Goal: Information Seeking & Learning: Find specific page/section

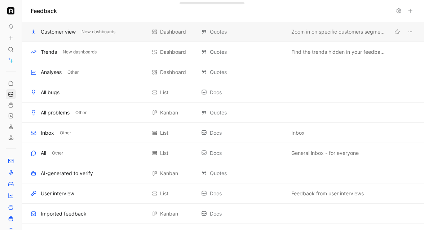
scroll to position [102, 0]
click at [21, 130] on div "To pick up a draggable item, press the space bar. While dragging, use the arrow…" at bounding box center [212, 115] width 424 height 230
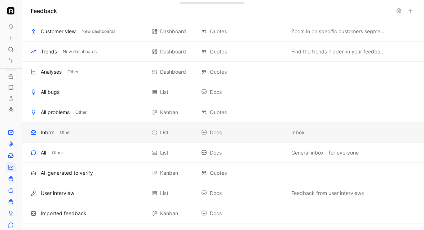
scroll to position [28, 0]
click at [12, 169] on icon at bounding box center [11, 168] width 4 height 4
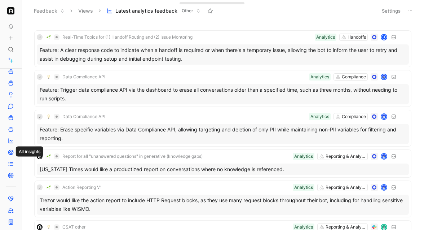
scroll to position [148, 0]
click at [11, 139] on icon at bounding box center [11, 140] width 6 height 6
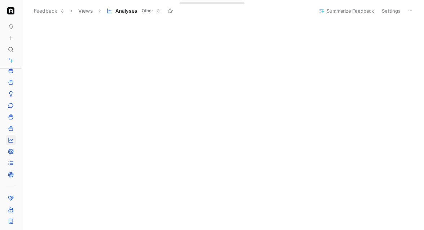
scroll to position [146, 0]
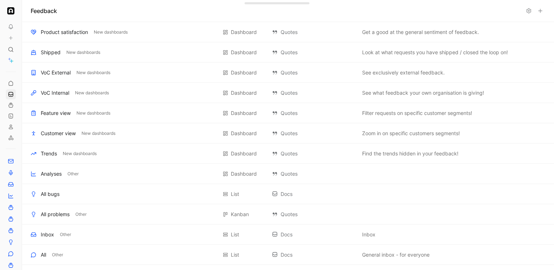
click at [10, 49] on icon at bounding box center [11, 50] width 6 height 6
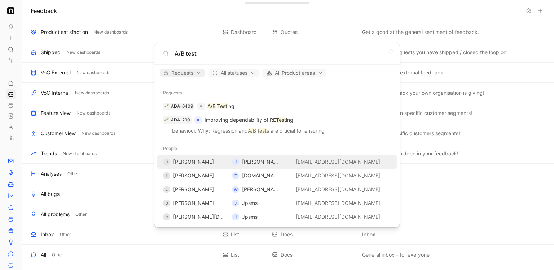
type input "A/B test"
click at [172, 72] on span "Requests" at bounding box center [183, 73] width 38 height 9
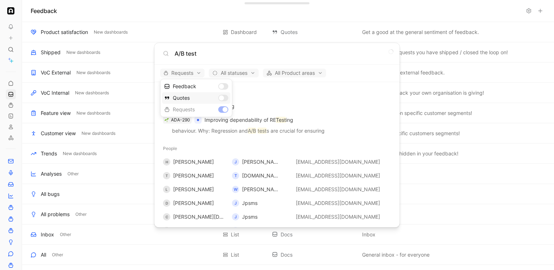
click at [226, 95] on div "Quotes" at bounding box center [196, 98] width 69 height 12
click at [226, 87] on div "Feedback" at bounding box center [196, 86] width 69 height 12
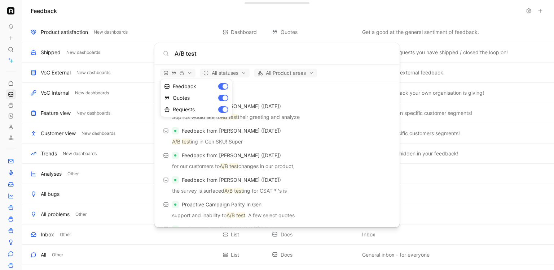
click at [358, 81] on div at bounding box center [277, 135] width 554 height 270
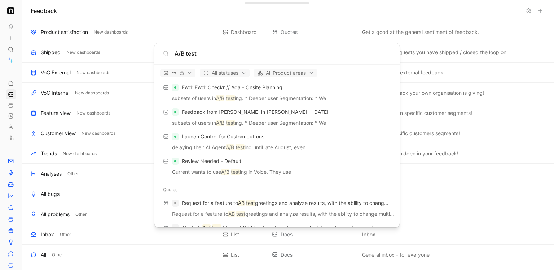
scroll to position [266, 0]
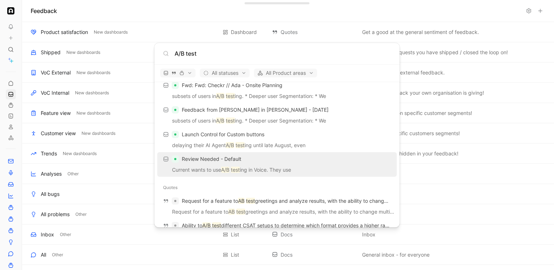
click at [302, 173] on p "Current wants to use A/B test ing in Voice. They use" at bounding box center [277, 170] width 235 height 11
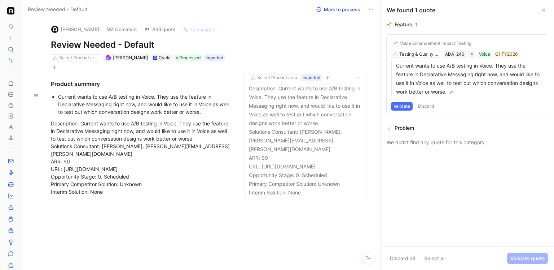
click at [202, 102] on div "Current wants to use A/B testing in Voice. They use the feature in Declarative …" at bounding box center [144, 104] width 173 height 23
click at [50, 83] on button "Quote" at bounding box center [44, 77] width 26 height 12
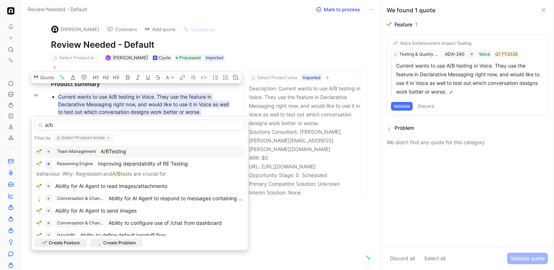
type input "a/b"
click at [121, 152] on span "Testing" at bounding box center [117, 151] width 17 height 6
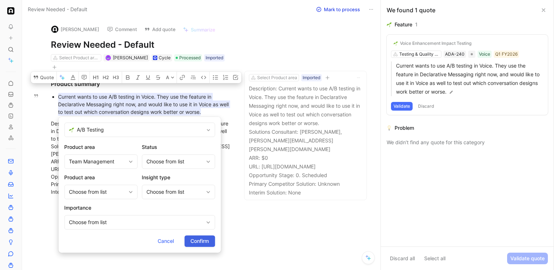
click at [208, 239] on span "Confirm" at bounding box center [200, 240] width 18 height 9
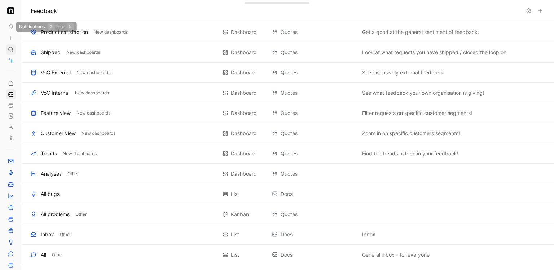
click at [14, 53] on div at bounding box center [11, 49] width 10 height 10
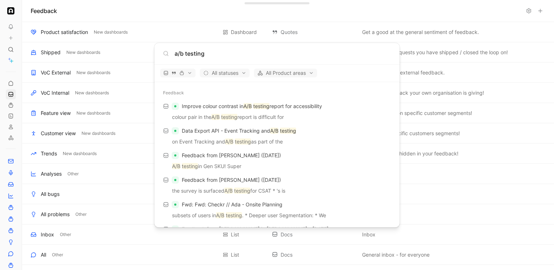
type input "a/b testing"
click at [183, 66] on div "All statuses All Product areas" at bounding box center [276, 73] width 245 height 17
click at [183, 72] on icon "button" at bounding box center [181, 72] width 5 height 5
click at [186, 69] on div at bounding box center [277, 135] width 554 height 270
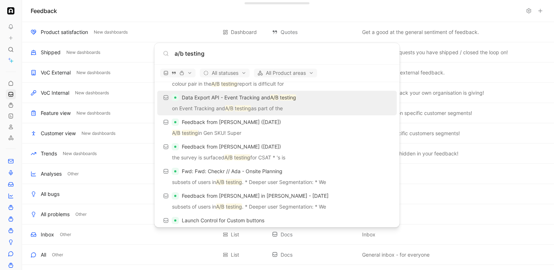
scroll to position [34, 0]
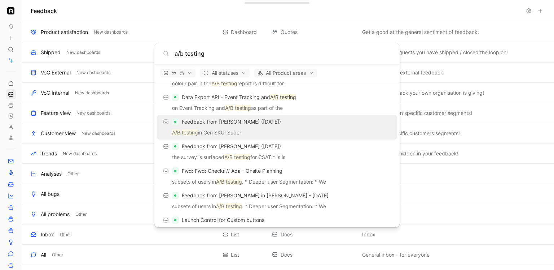
click at [279, 132] on p "A/B testing in Gen SKU! Super" at bounding box center [277, 133] width 235 height 11
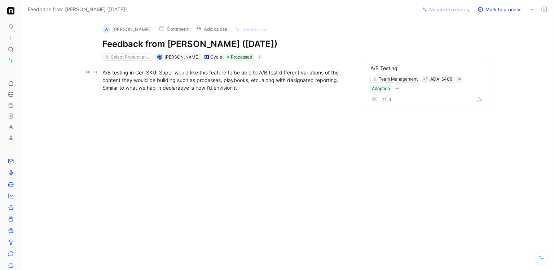
click at [225, 79] on div "A/B testing in Gen SKU! Super would like this feature to be able to A/B test di…" at bounding box center [228, 80] width 250 height 23
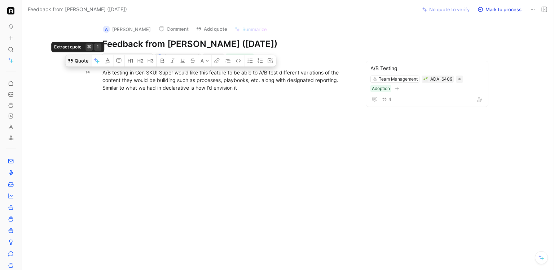
click at [76, 60] on button "Quote" at bounding box center [78, 61] width 26 height 12
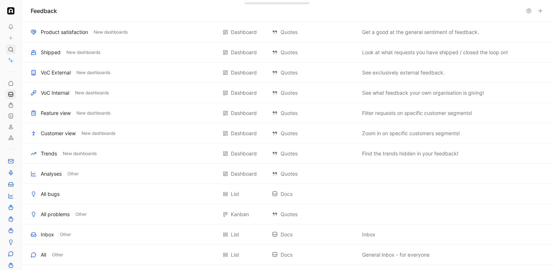
click at [10, 51] on icon at bounding box center [11, 50] width 6 height 6
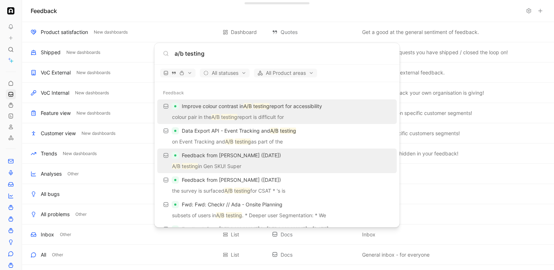
scroll to position [56, 0]
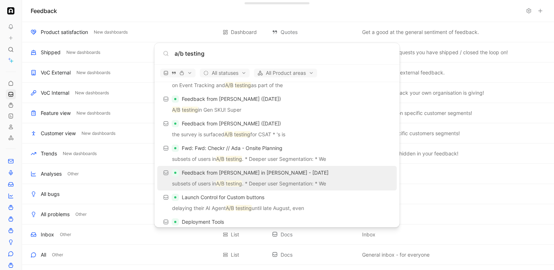
type input "a/b testing"
click at [238, 178] on div "Feedback from [PERSON_NAME] in [PERSON_NAME] - [DATE]" at bounding box center [277, 172] width 235 height 13
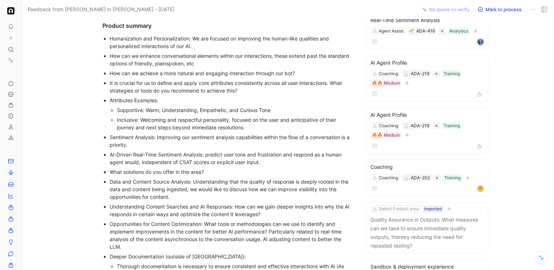
scroll to position [264, 0]
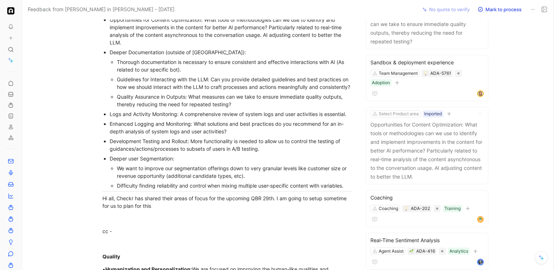
click at [203, 139] on div "Development Testing and Rollout: More functionality is needed to allow us to co…" at bounding box center [231, 144] width 243 height 15
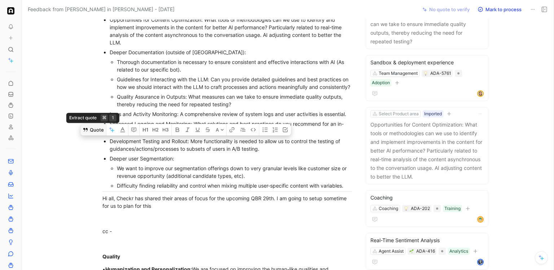
click at [97, 126] on button "Quote" at bounding box center [93, 130] width 26 height 12
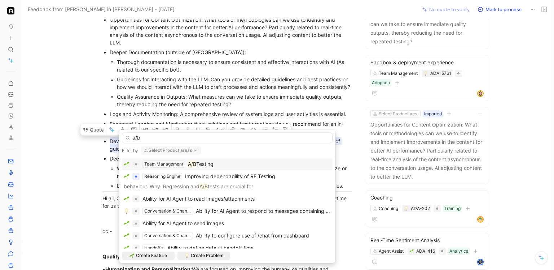
type input "a/b"
click at [192, 165] on mark "A/B" at bounding box center [192, 164] width 8 height 6
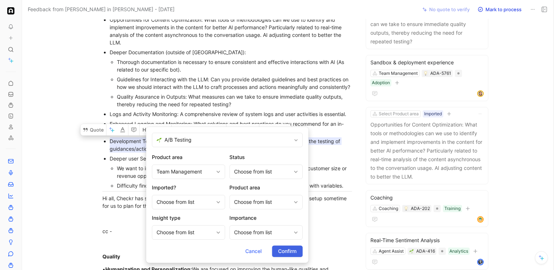
click at [283, 251] on span "Confirm" at bounding box center [287, 251] width 18 height 9
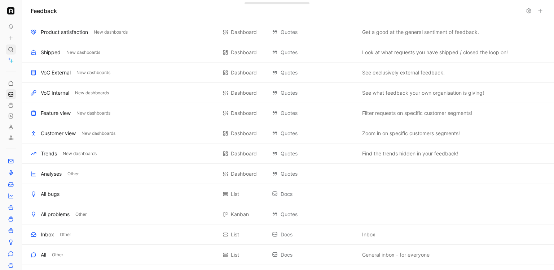
click at [10, 47] on icon at bounding box center [11, 50] width 6 height 6
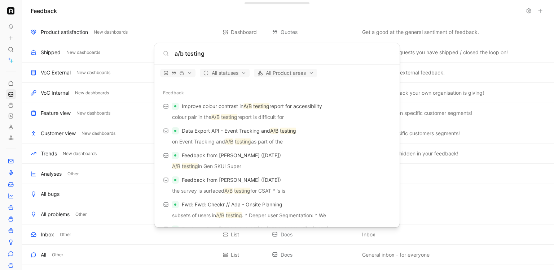
click at [190, 51] on input "a/b testing" at bounding box center [283, 53] width 217 height 9
type input "g"
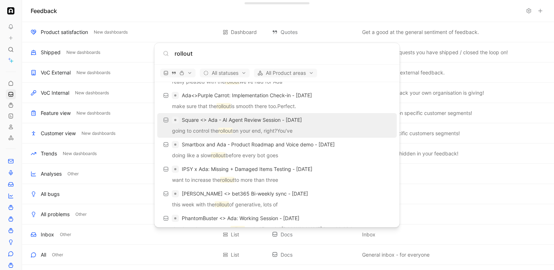
scroll to position [680, 0]
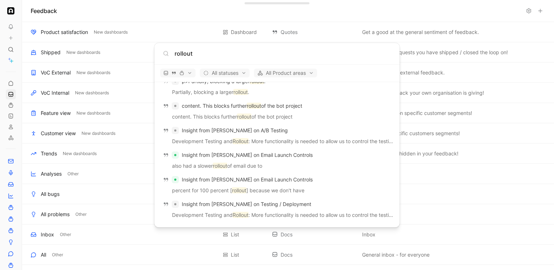
click at [181, 57] on input "rollout" at bounding box center [283, 53] width 217 height 9
type input "p"
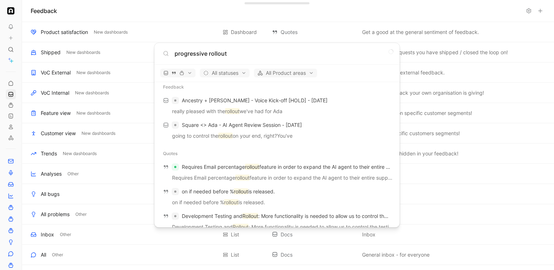
scroll to position [0, 0]
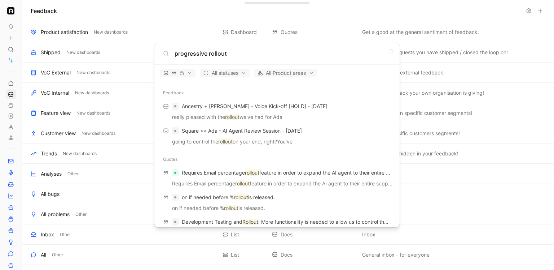
click at [206, 57] on input "progressive rollout" at bounding box center [283, 53] width 217 height 9
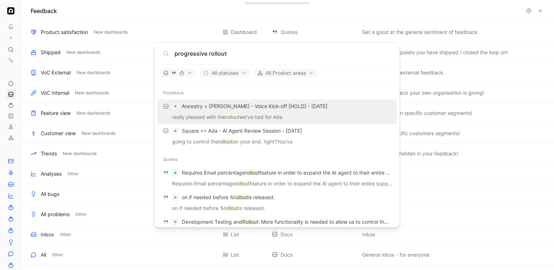
click at [206, 57] on input "progressive rollout" at bounding box center [283, 53] width 217 height 9
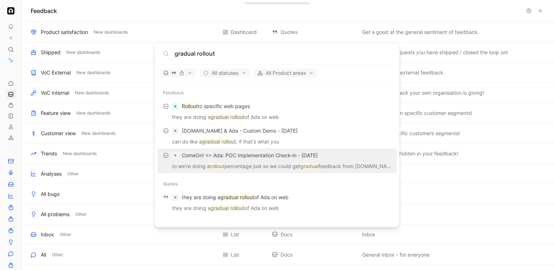
type input "gradual rollout"
click at [286, 167] on p "to we're doing a rollout percentage just so we could get gradual feedback from …" at bounding box center [277, 167] width 235 height 11
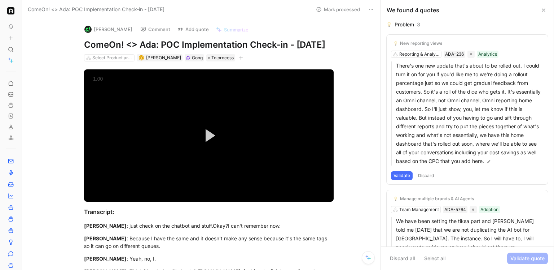
scroll to position [1361, 0]
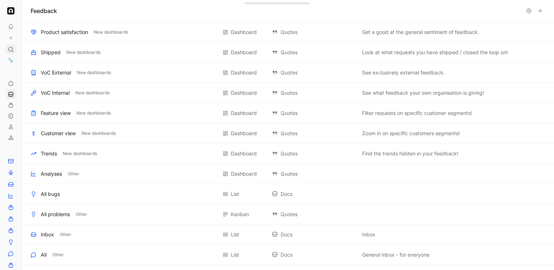
click at [11, 47] on icon at bounding box center [11, 50] width 6 height 6
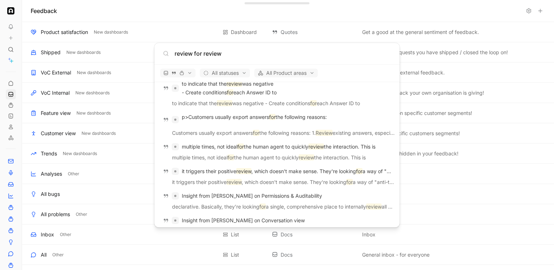
scroll to position [998, 0]
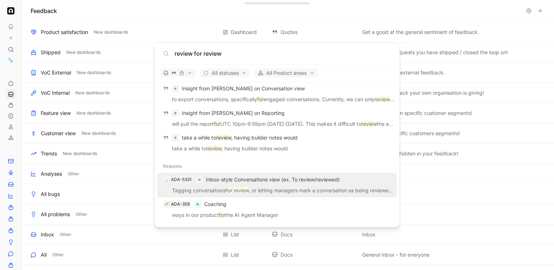
type input "review for review"
click at [239, 179] on span "Inbox-style Conversations view (ex. To review/reviewed)" at bounding box center [273, 179] width 134 height 6
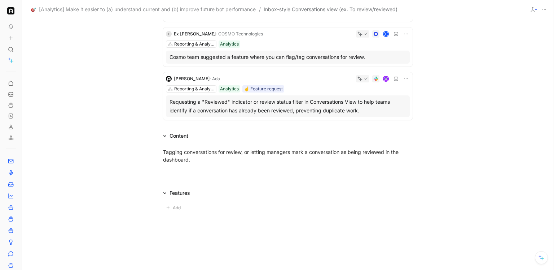
scroll to position [432, 0]
